Goal: Information Seeking & Learning: Check status

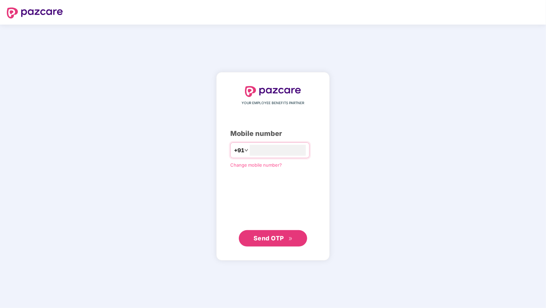
type input "**********"
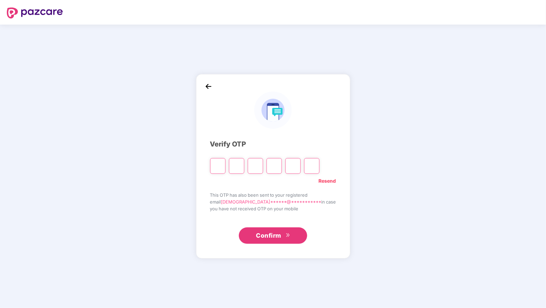
type input "*"
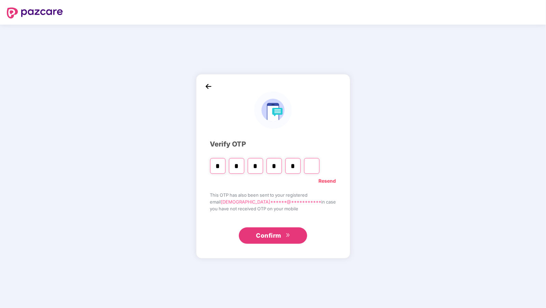
type input "*"
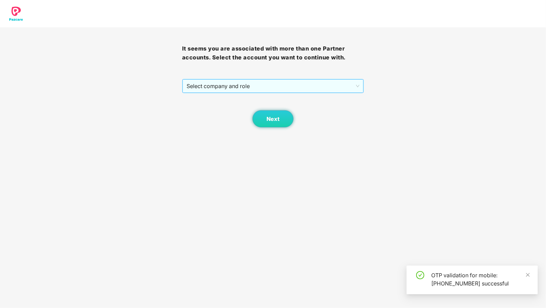
click at [217, 84] on span "Select company and role" at bounding box center [272, 86] width 173 height 13
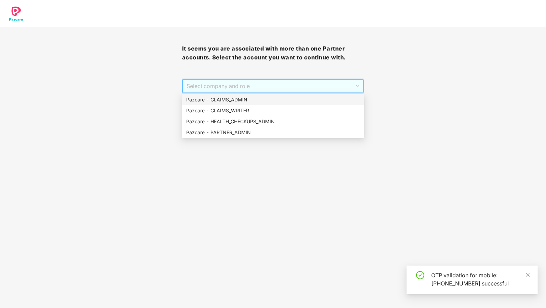
click at [213, 97] on div "Pazcare - CLAIMS_ADMIN" at bounding box center [273, 100] width 174 height 8
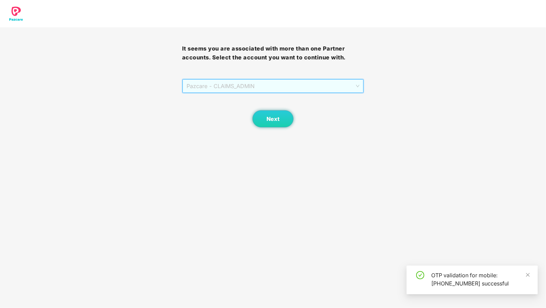
click at [226, 86] on span "Pazcare - CLAIMS_ADMIN" at bounding box center [272, 86] width 173 height 13
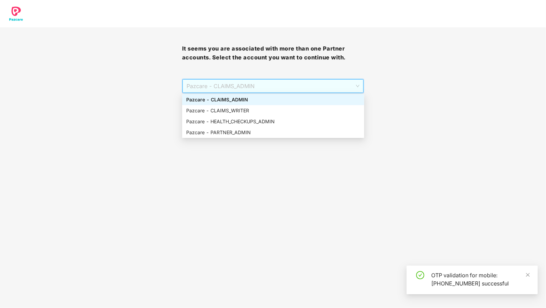
click at [229, 103] on div "Pazcare - CLAIMS_ADMIN" at bounding box center [273, 100] width 174 height 8
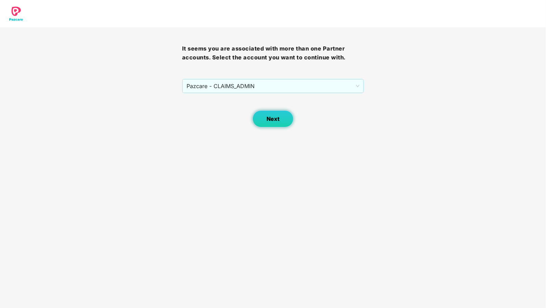
click at [258, 114] on button "Next" at bounding box center [272, 118] width 41 height 17
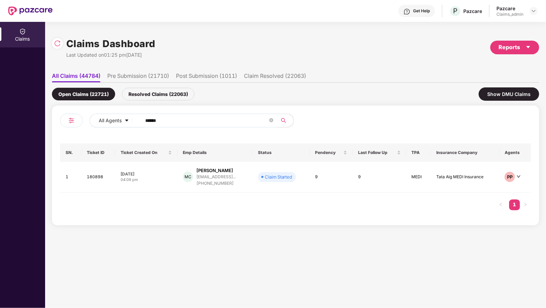
click at [159, 119] on input "******" at bounding box center [206, 120] width 123 height 10
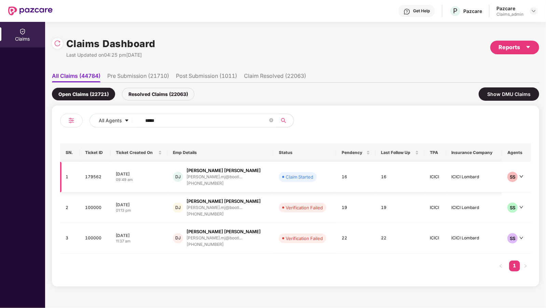
type input "*****"
click at [199, 174] on div "[PERSON_NAME].mj@bootl..." at bounding box center [223, 177] width 74 height 6
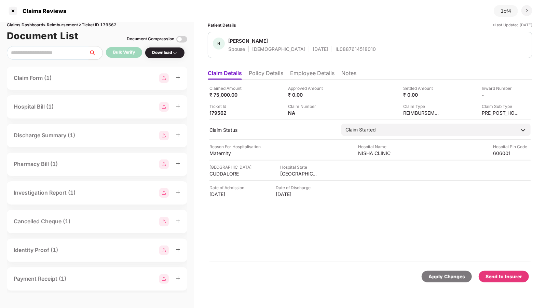
click at [304, 75] on li "Employee Details" at bounding box center [312, 75] width 44 height 10
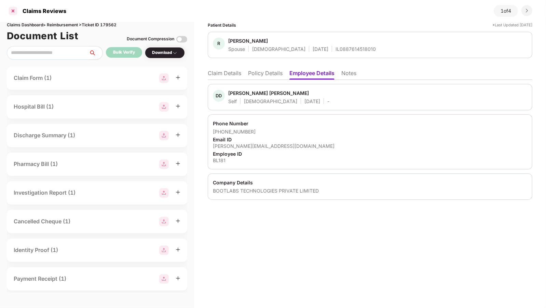
click at [11, 13] on div at bounding box center [13, 10] width 11 height 11
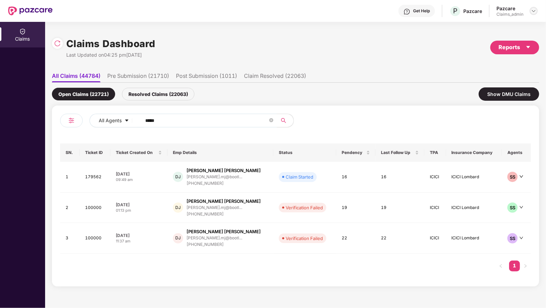
click at [532, 9] on img at bounding box center [533, 10] width 5 height 5
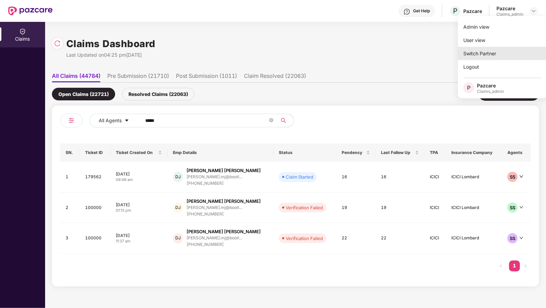
click at [461, 54] on div "Switch Partner" at bounding box center [501, 53] width 89 height 13
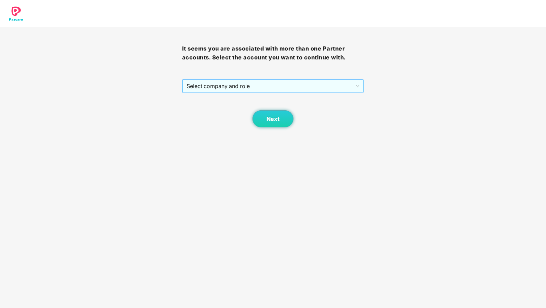
click at [209, 84] on span "Select company and role" at bounding box center [272, 86] width 173 height 13
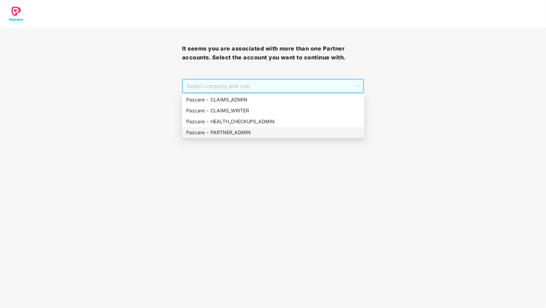
click at [237, 131] on div "Pazcare - PARTNER_ADMIN" at bounding box center [273, 133] width 174 height 8
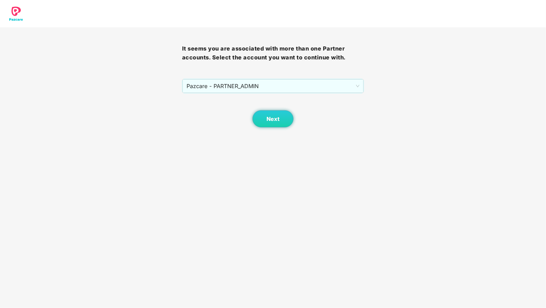
click at [270, 127] on body "It seems you are associated with more than one Partner accounts. Select the acc…" at bounding box center [273, 154] width 546 height 308
click at [274, 121] on span "Next" at bounding box center [272, 119] width 13 height 6
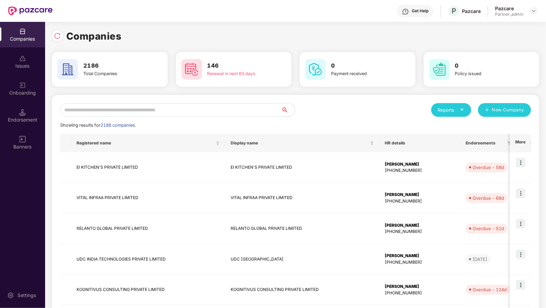
click at [99, 105] on input "text" at bounding box center [170, 110] width 221 height 14
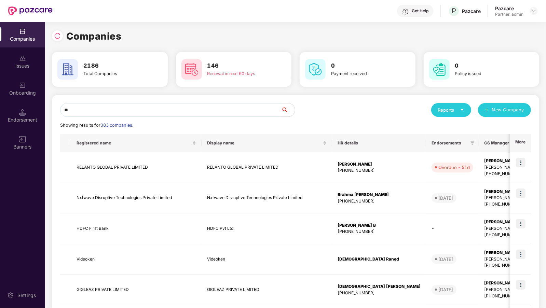
type input "*"
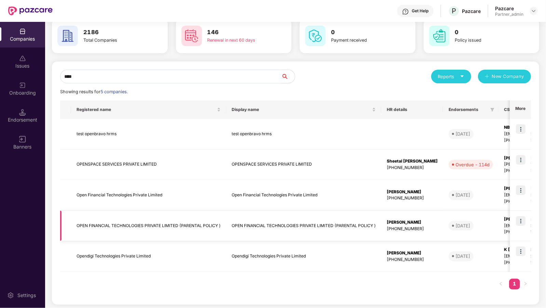
type input "****"
click at [520, 219] on img at bounding box center [521, 221] width 10 height 10
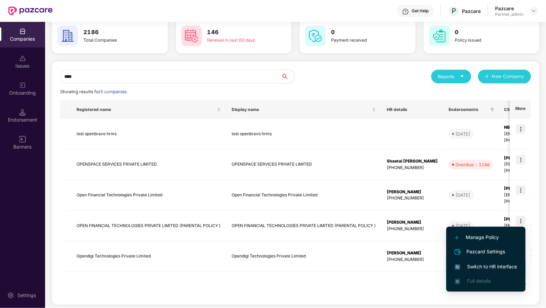
click at [464, 262] on li "Switch to HR interface" at bounding box center [485, 266] width 79 height 14
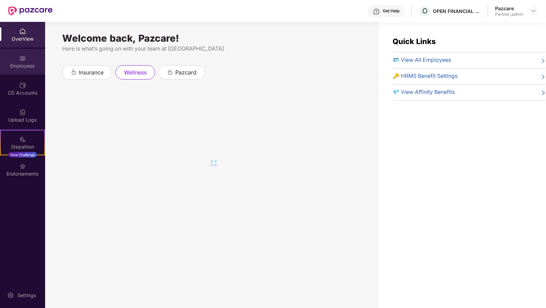
click at [26, 62] on div "Employees" at bounding box center [22, 65] width 45 height 7
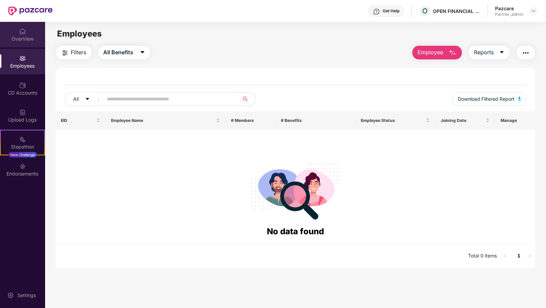
click at [24, 39] on div "OverView" at bounding box center [22, 39] width 45 height 7
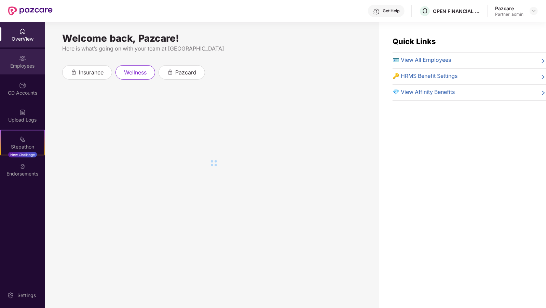
click at [26, 64] on div "Employees" at bounding box center [22, 65] width 45 height 7
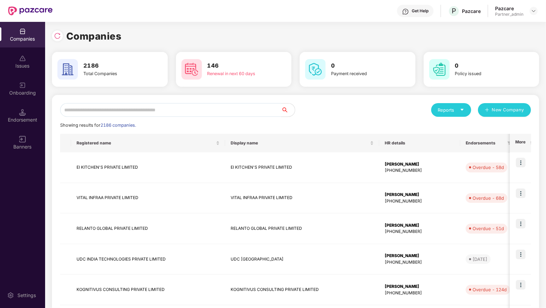
click at [149, 112] on input "text" at bounding box center [170, 110] width 221 height 14
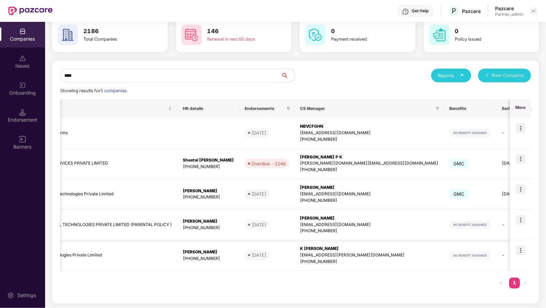
scroll to position [0, 314]
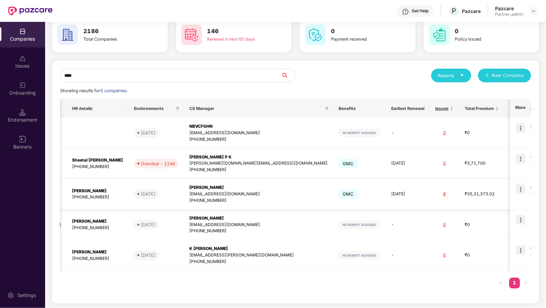
type input "****"
click at [522, 188] on img at bounding box center [521, 189] width 10 height 10
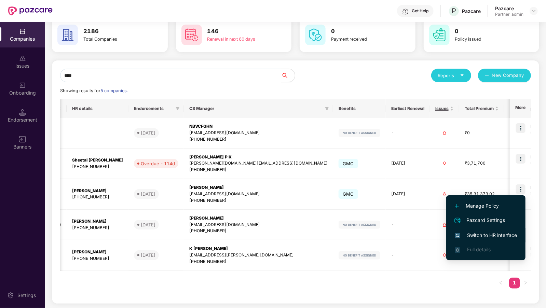
click at [481, 232] on span "Switch to HR interface" at bounding box center [485, 235] width 62 height 8
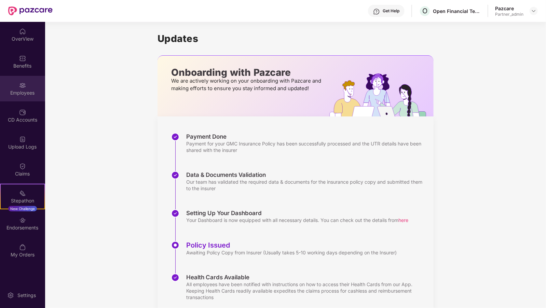
click at [4, 88] on div "Employees" at bounding box center [22, 89] width 45 height 26
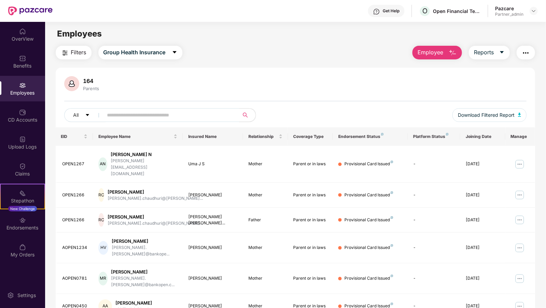
click at [128, 112] on input "text" at bounding box center [168, 115] width 123 height 10
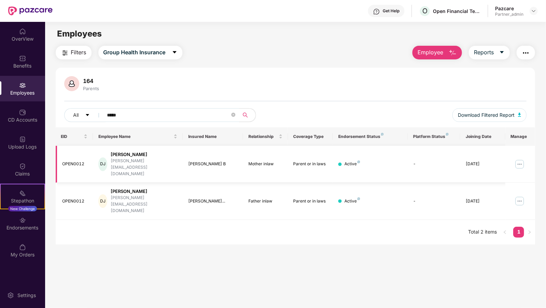
type input "*****"
click at [518, 159] on img at bounding box center [519, 164] width 11 height 11
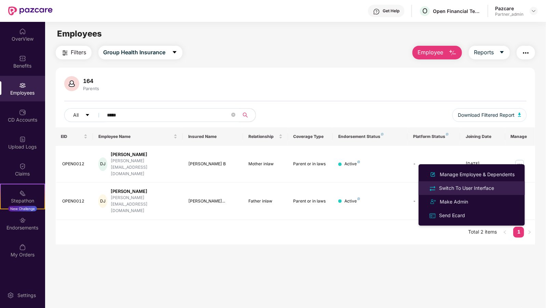
click at [483, 188] on div "Switch To User Interface" at bounding box center [466, 188] width 58 height 8
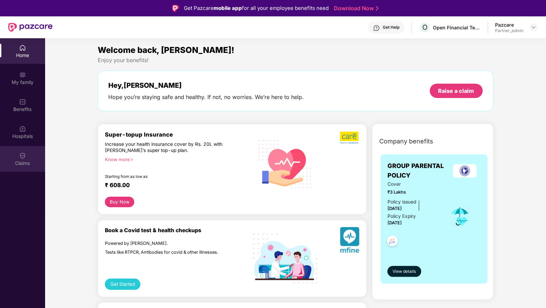
click at [1, 152] on div "Claims" at bounding box center [22, 159] width 45 height 26
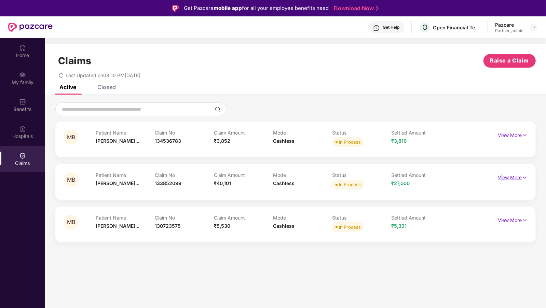
click at [501, 178] on p "View More" at bounding box center [512, 176] width 30 height 9
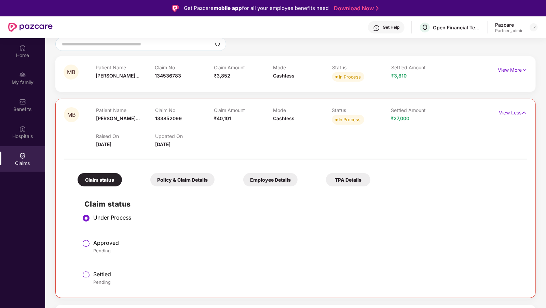
scroll to position [38, 0]
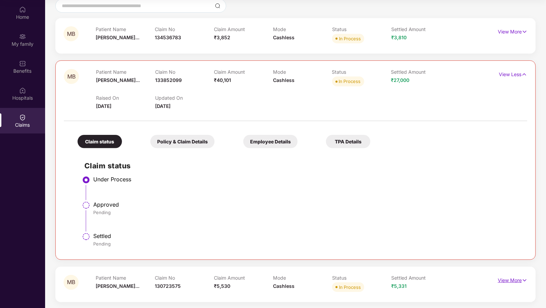
click at [510, 279] on p "View More" at bounding box center [512, 279] width 30 height 9
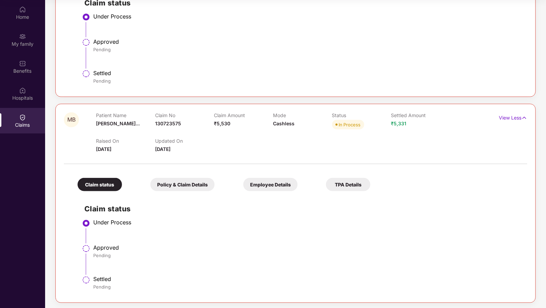
scroll to position [0, 0]
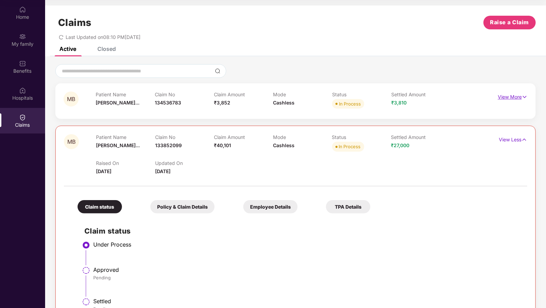
click at [518, 98] on p "View More" at bounding box center [512, 95] width 30 height 9
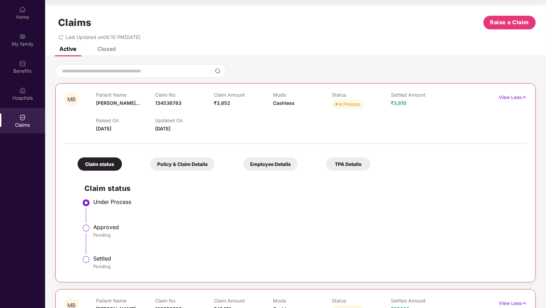
click at [104, 47] on div "Closed" at bounding box center [106, 48] width 18 height 7
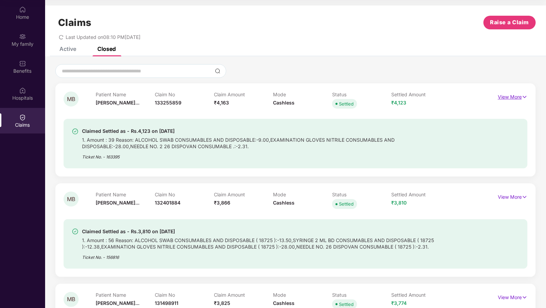
click at [509, 97] on p "View More" at bounding box center [512, 95] width 30 height 9
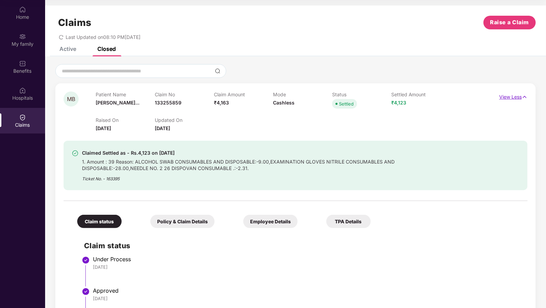
scroll to position [244, 0]
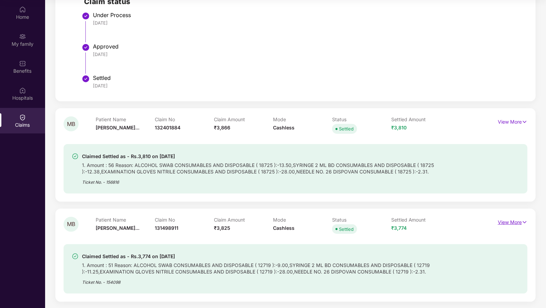
click at [524, 220] on img at bounding box center [524, 222] width 6 height 8
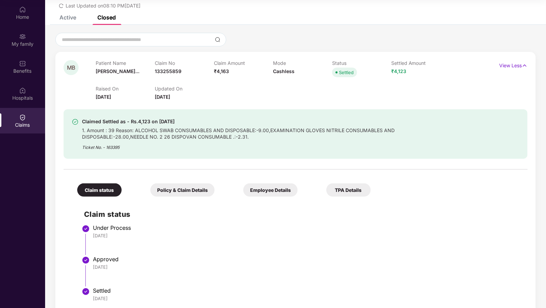
scroll to position [0, 0]
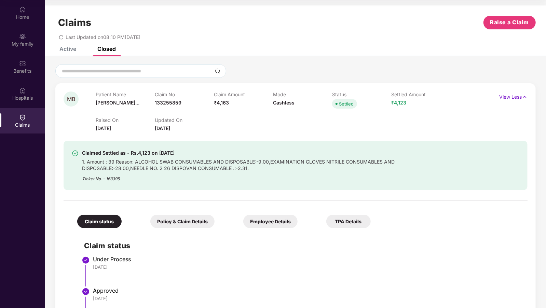
click at [69, 51] on div "Active" at bounding box center [67, 48] width 17 height 7
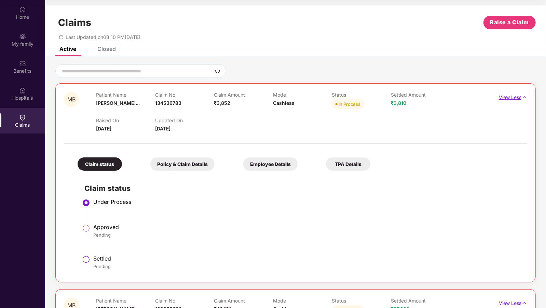
click at [515, 94] on p "View Less" at bounding box center [512, 96] width 28 height 9
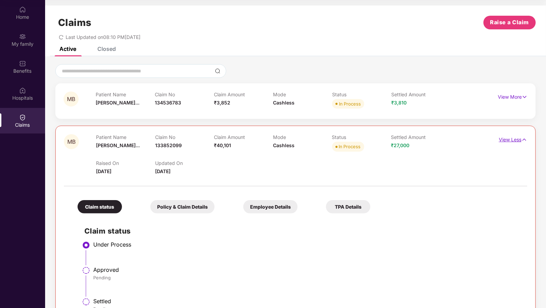
click at [506, 140] on p "View Less" at bounding box center [512, 138] width 28 height 9
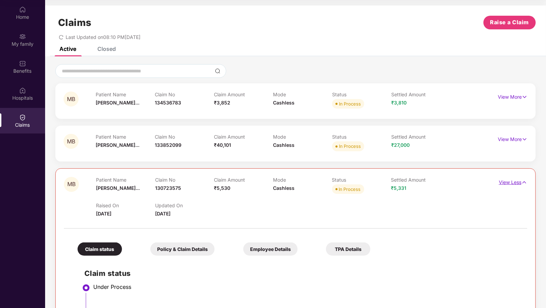
click at [502, 181] on p "View Less" at bounding box center [512, 181] width 28 height 9
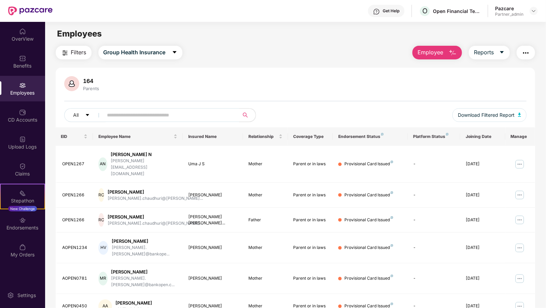
click at [112, 112] on input "text" at bounding box center [168, 115] width 123 height 10
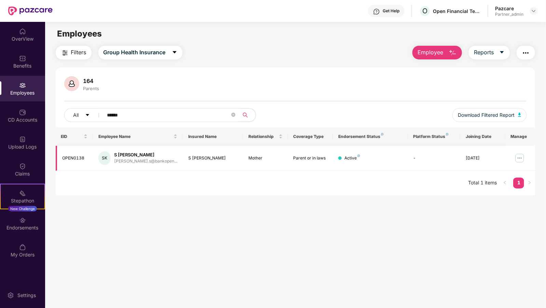
type input "******"
click at [520, 158] on img at bounding box center [519, 158] width 11 height 11
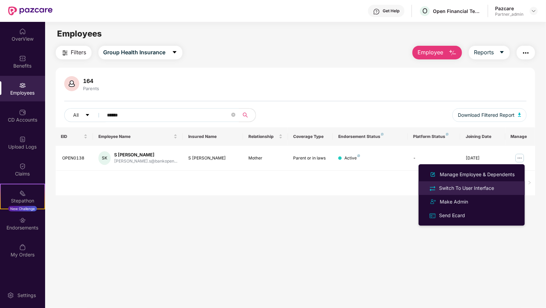
click at [490, 188] on div "Switch To User Interface" at bounding box center [466, 188] width 58 height 8
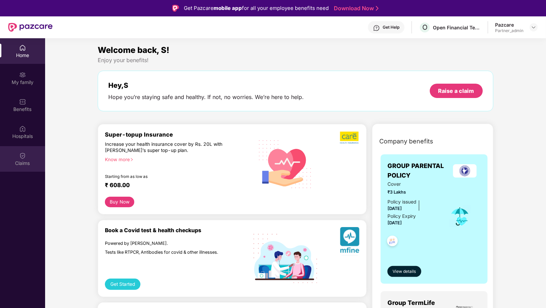
click at [25, 162] on div "Claims" at bounding box center [22, 163] width 45 height 7
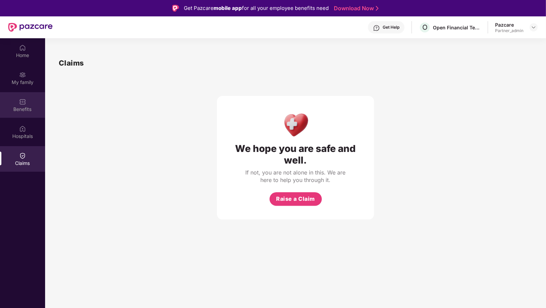
click at [23, 109] on div "Benefits" at bounding box center [22, 109] width 45 height 7
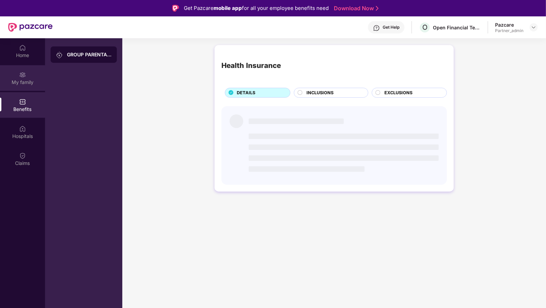
click at [23, 79] on div "My family" at bounding box center [22, 82] width 45 height 7
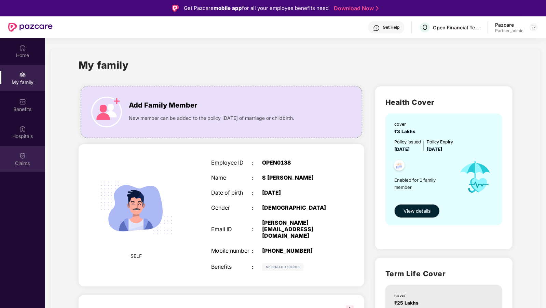
click at [21, 154] on img at bounding box center [22, 155] width 7 height 7
